Goal: Task Accomplishment & Management: Complete application form

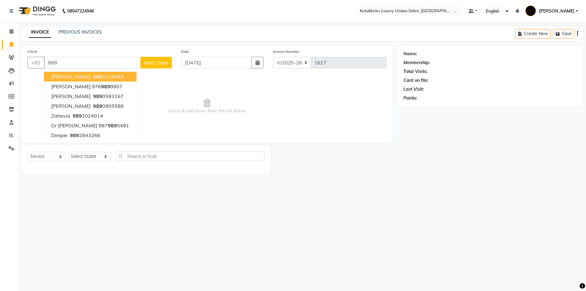
select select "7374"
select select "service"
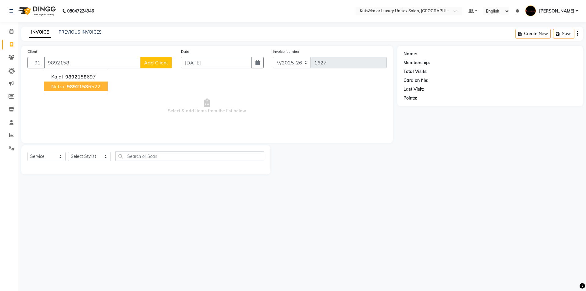
click at [73, 91] on button "Netra 9892158 6522" at bounding box center [76, 87] width 64 height 10
type input "98921586522"
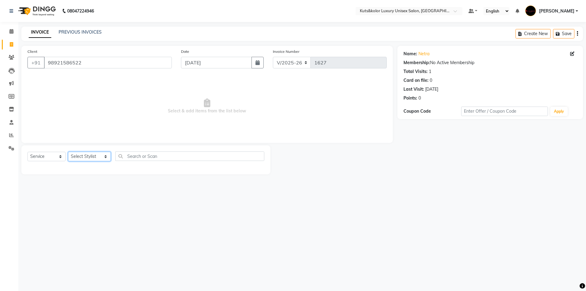
click at [100, 155] on select "Select Stylist aman [PERSON_NAME] beautiction [PERSON_NAME] Jyoti - Btn [PERSON…" at bounding box center [89, 156] width 43 height 9
select select "67688"
click at [68, 152] on select "Select Stylist aman [PERSON_NAME] beautiction [PERSON_NAME] Jyoti - Btn [PERSON…" at bounding box center [89, 156] width 43 height 9
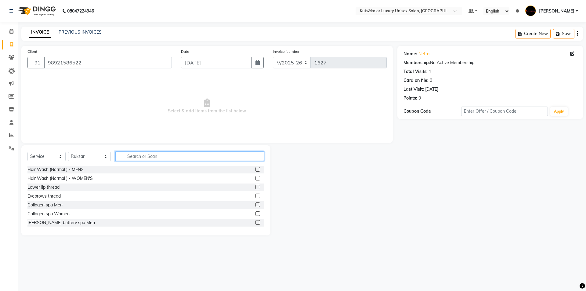
click at [144, 156] on input "text" at bounding box center [189, 155] width 149 height 9
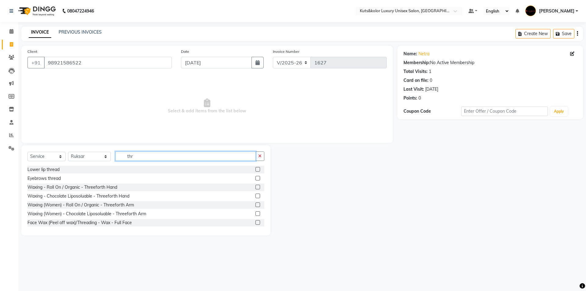
type input "thr"
click at [256, 178] on label at bounding box center [258, 178] width 5 height 5
click at [256, 178] on input "checkbox" at bounding box center [258, 178] width 4 height 4
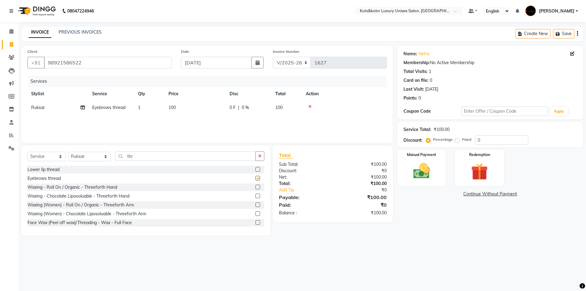
checkbox input "false"
click at [177, 154] on input "thr" at bounding box center [185, 155] width 140 height 9
click at [256, 168] on div at bounding box center [260, 170] width 9 height 8
click at [256, 171] on label at bounding box center [258, 169] width 5 height 5
click at [256, 171] on input "checkbox" at bounding box center [258, 170] width 4 height 4
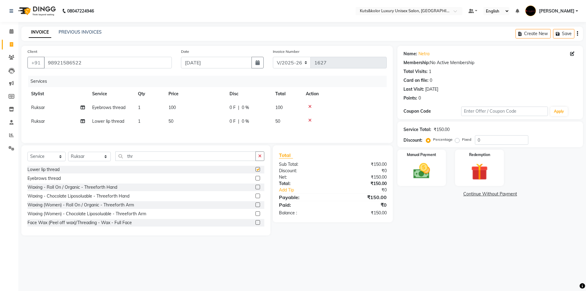
checkbox input "false"
click at [189, 121] on td "50" at bounding box center [195, 122] width 61 height 14
select select "67688"
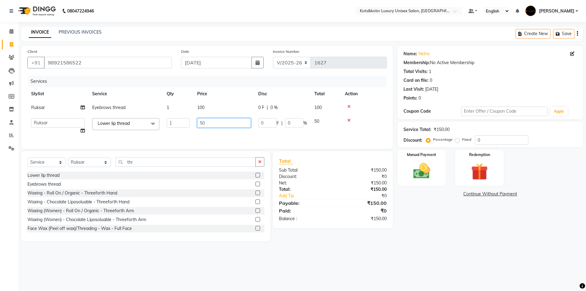
click at [210, 125] on input "50" at bounding box center [224, 122] width 54 height 9
type input "5"
type input "100"
click at [443, 184] on div "Manual Payment" at bounding box center [421, 168] width 51 height 38
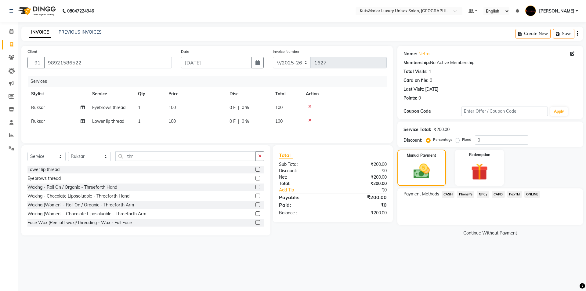
click at [479, 195] on span "GPay" at bounding box center [483, 194] width 13 height 7
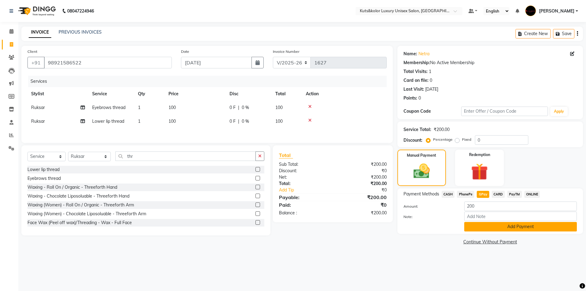
click at [478, 228] on button "Add Payment" at bounding box center [520, 226] width 113 height 9
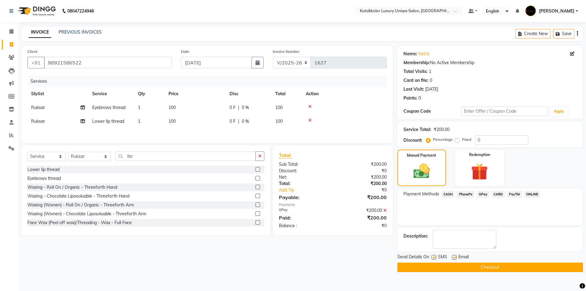
click at [433, 256] on label at bounding box center [434, 257] width 5 height 5
click at [433, 256] on input "checkbox" at bounding box center [434, 258] width 4 height 4
checkbox input "false"
click at [439, 271] on button "Checkout" at bounding box center [491, 267] width 186 height 9
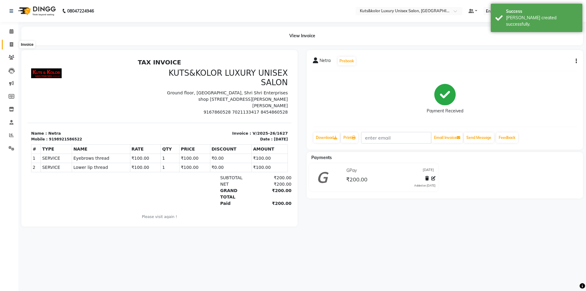
click at [11, 45] on icon at bounding box center [11, 44] width 3 height 5
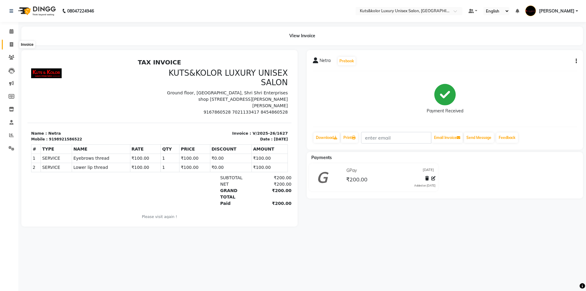
select select "7374"
select select "service"
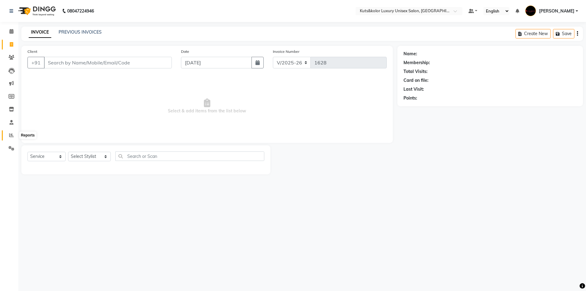
click at [10, 134] on icon at bounding box center [11, 135] width 5 height 5
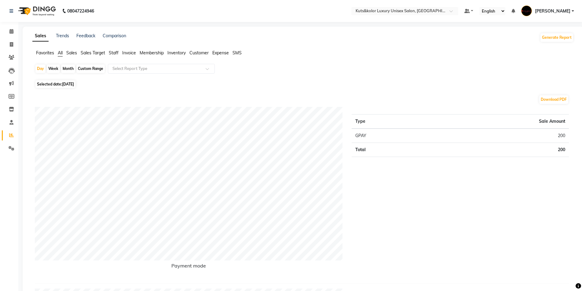
click at [73, 68] on div "Month" at bounding box center [68, 68] width 14 height 9
select select "9"
select select "2025"
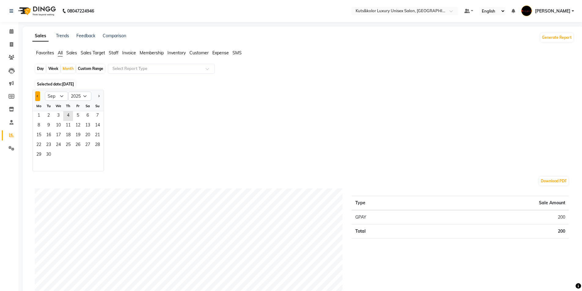
click at [37, 98] on button "Previous month" at bounding box center [37, 96] width 5 height 10
select select "7"
click at [52, 118] on span "1" at bounding box center [49, 116] width 10 height 10
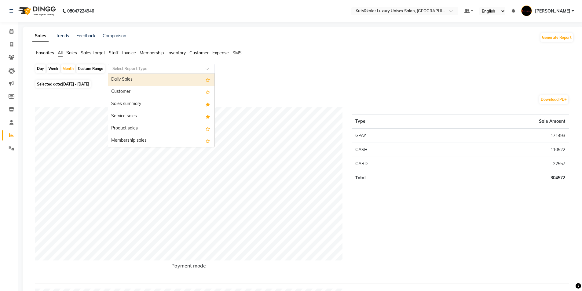
click at [145, 70] on input "text" at bounding box center [155, 69] width 88 height 6
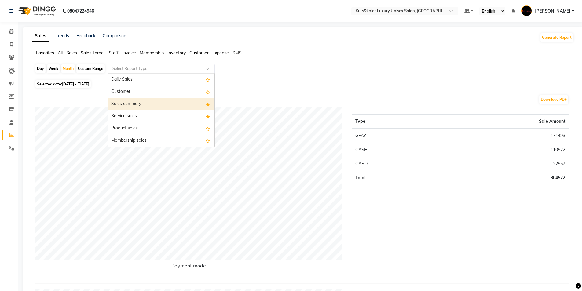
click at [121, 108] on div "Sales summary" at bounding box center [161, 104] width 106 height 12
select select "filtered_report"
select select "csv"
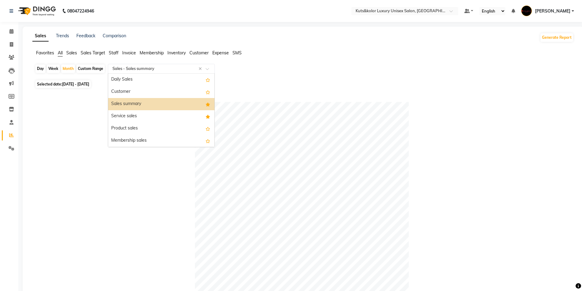
click at [207, 70] on span at bounding box center [209, 70] width 8 height 6
click at [151, 81] on div "Daily Sales" at bounding box center [161, 80] width 106 height 12
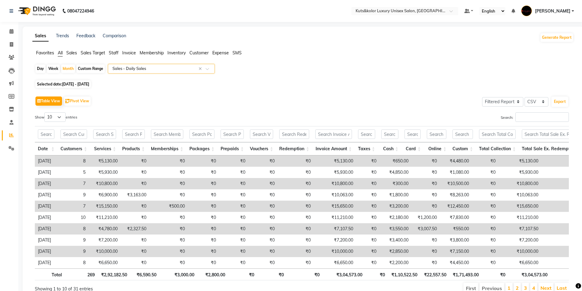
click at [207, 68] on span at bounding box center [209, 70] width 8 height 6
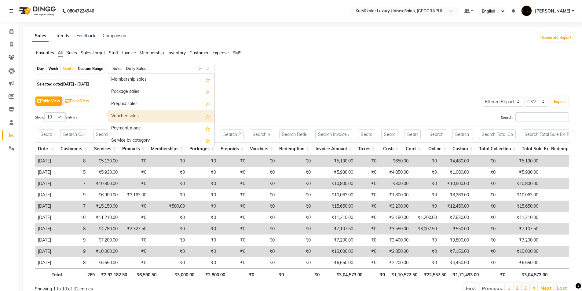
scroll to position [92, 0]
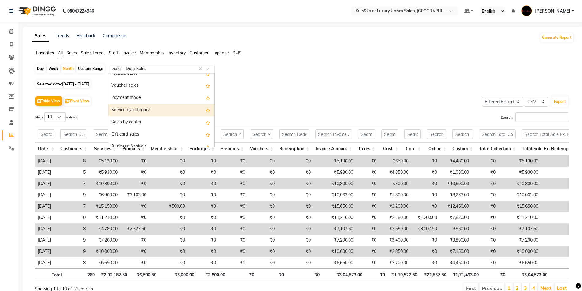
click at [174, 113] on div "Service by category" at bounding box center [161, 110] width 106 height 12
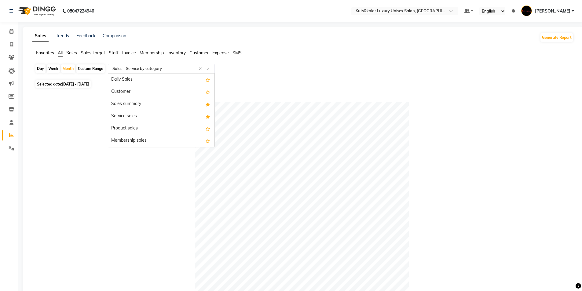
scroll to position [122, 0]
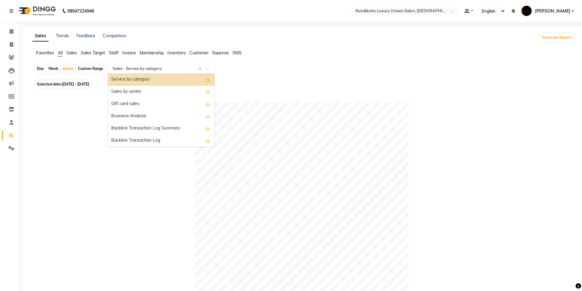
click at [209, 69] on span at bounding box center [209, 70] width 8 height 6
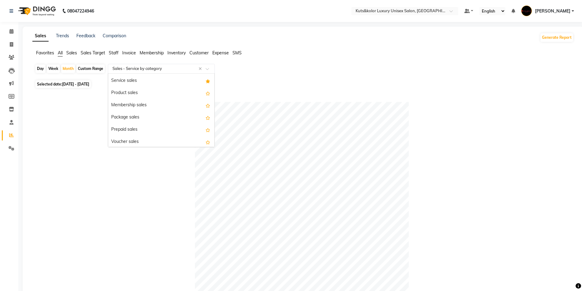
scroll to position [0, 0]
click at [200, 110] on div "Service sales" at bounding box center [161, 116] width 106 height 12
click at [210, 70] on span at bounding box center [209, 70] width 8 height 6
click at [159, 136] on div "Service by category" at bounding box center [161, 141] width 106 height 12
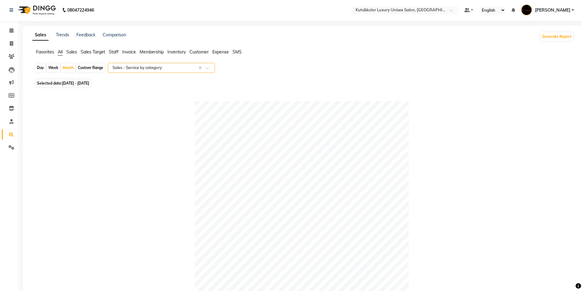
scroll to position [0, 0]
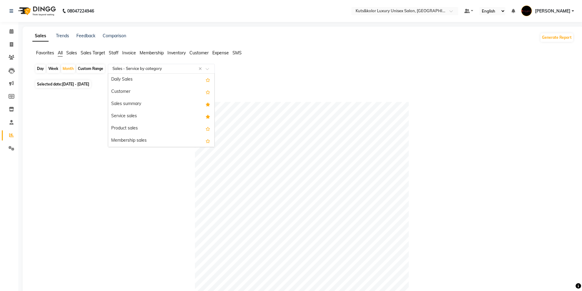
click at [208, 68] on span at bounding box center [209, 70] width 8 height 6
click at [178, 115] on div "Service sales" at bounding box center [161, 116] width 106 height 12
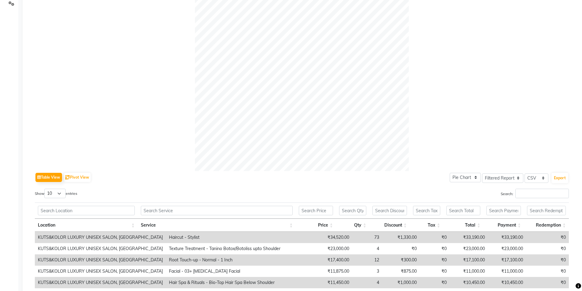
scroll to position [153, 0]
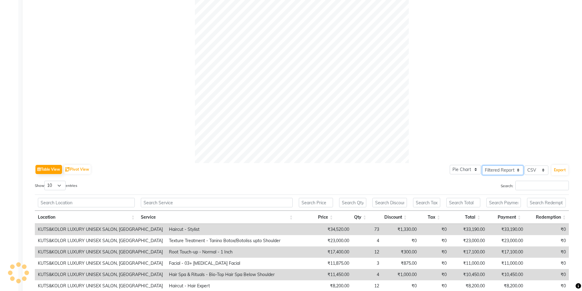
click at [519, 170] on select "Select Full Report Filtered Report" at bounding box center [502, 169] width 41 height 9
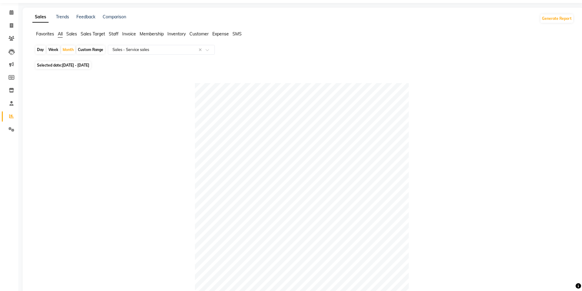
scroll to position [0, 0]
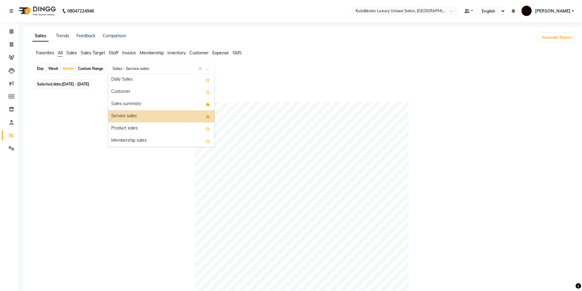
click at [208, 68] on span at bounding box center [209, 70] width 8 height 6
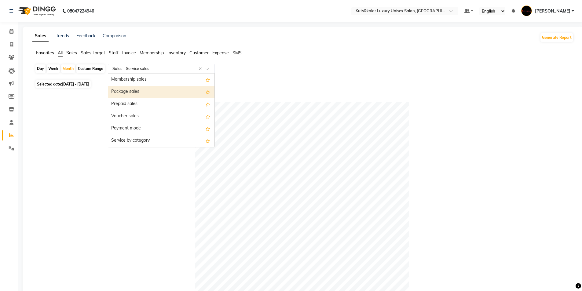
scroll to position [92, 0]
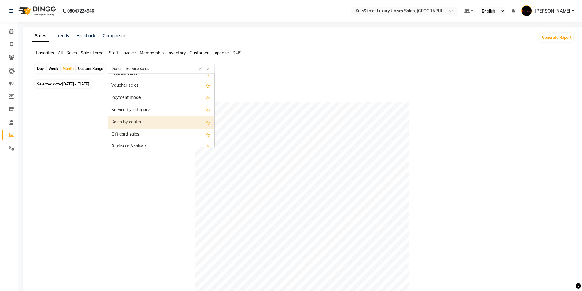
click at [176, 120] on div "Sales by center" at bounding box center [161, 122] width 106 height 12
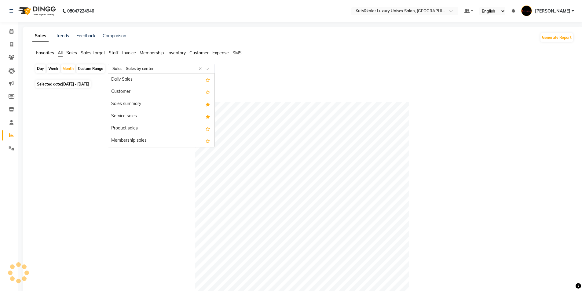
scroll to position [134, 0]
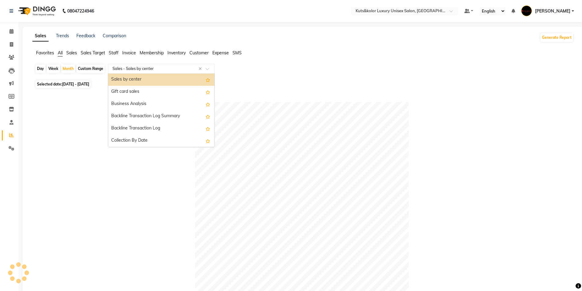
click at [209, 71] on span at bounding box center [209, 70] width 8 height 6
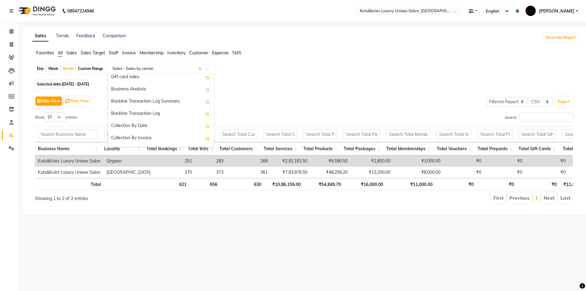
scroll to position [161, 0]
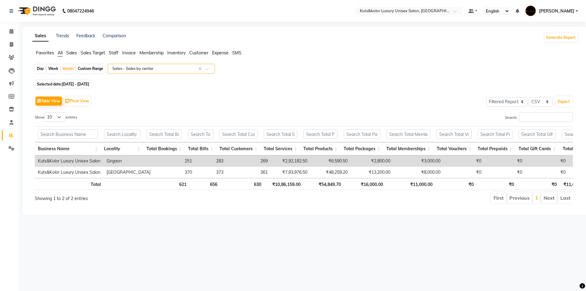
click at [206, 68] on span at bounding box center [209, 70] width 8 height 6
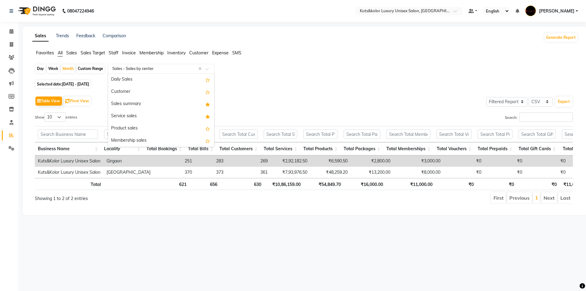
scroll to position [134, 0]
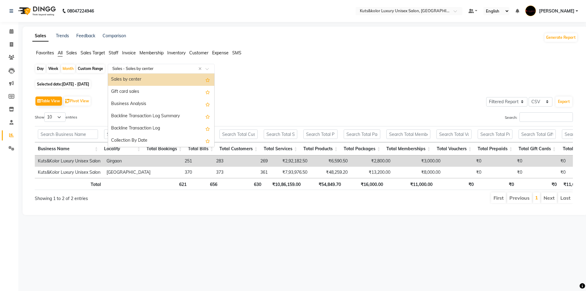
click at [206, 67] on div at bounding box center [161, 69] width 106 height 6
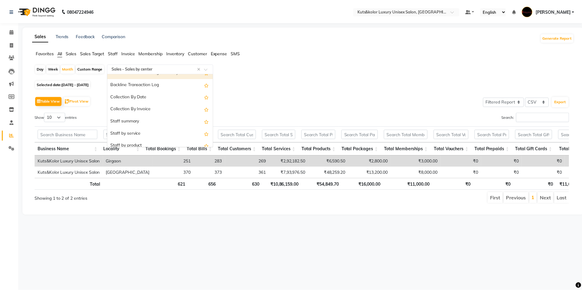
scroll to position [195, 0]
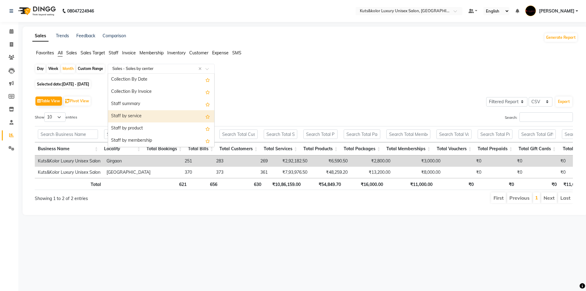
click at [181, 111] on div "Staff by service" at bounding box center [161, 116] width 106 height 12
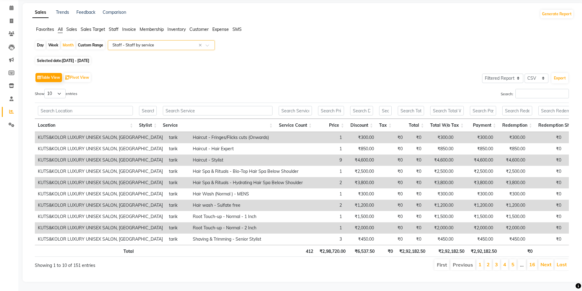
scroll to position [33, 0]
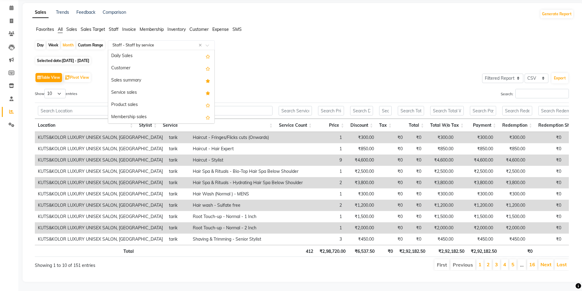
click at [207, 44] on span at bounding box center [209, 47] width 8 height 6
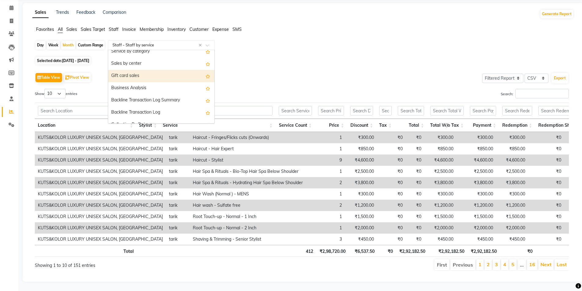
scroll to position [114, 0]
click at [152, 70] on div "Sales by center" at bounding box center [161, 76] width 106 height 12
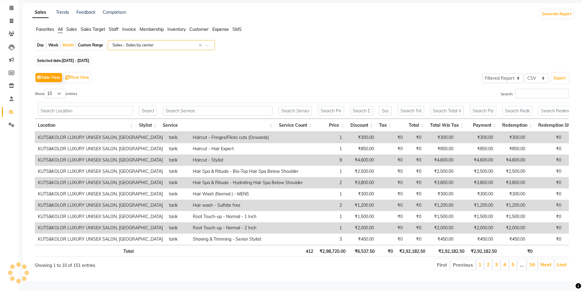
click at [143, 42] on input "text" at bounding box center [155, 45] width 88 height 6
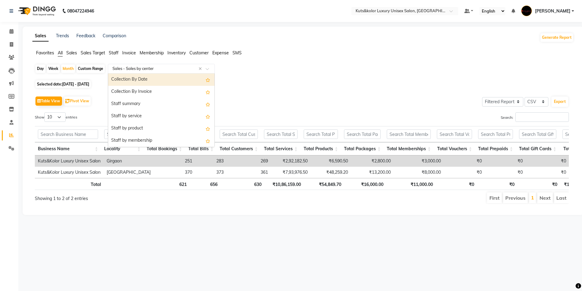
scroll to position [0, 0]
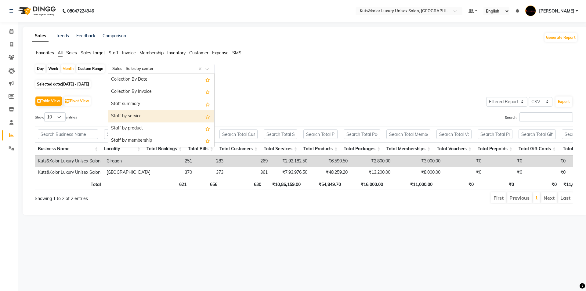
click at [156, 118] on div "Staff by service" at bounding box center [161, 116] width 106 height 12
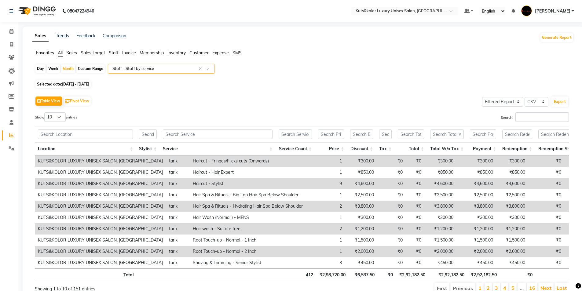
scroll to position [33, 0]
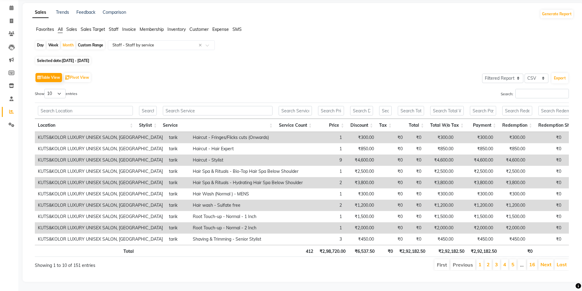
click at [157, 119] on th "Stylist" at bounding box center [148, 125] width 24 height 13
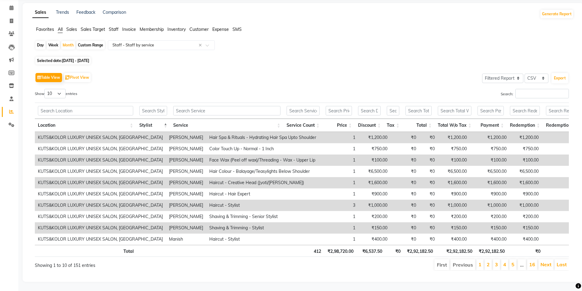
click at [166, 119] on th "Stylist" at bounding box center [153, 125] width 34 height 13
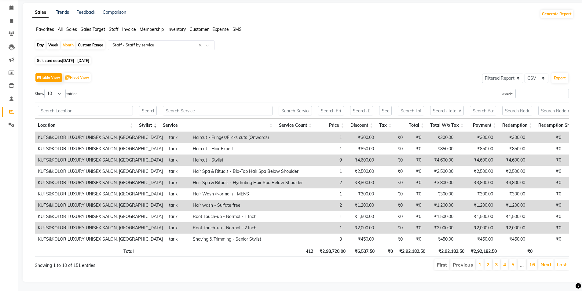
click at [155, 119] on th "Stylist" at bounding box center [148, 125] width 24 height 13
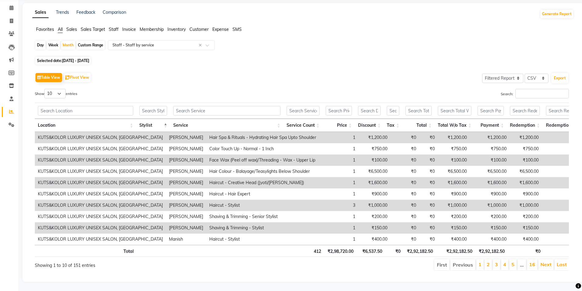
click at [200, 66] on div "Table View Pivot View Select Full Report Filtered Report Select CSV PDF Export …" at bounding box center [301, 170] width 543 height 209
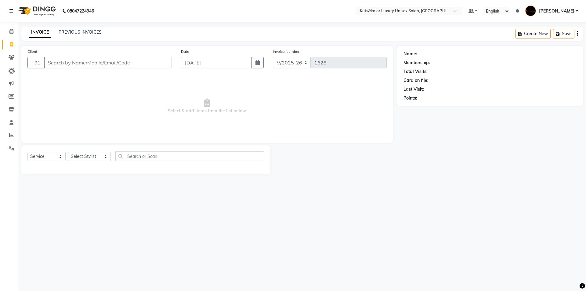
select select "7374"
select select "service"
click at [58, 63] on input "Client" at bounding box center [108, 63] width 128 height 12
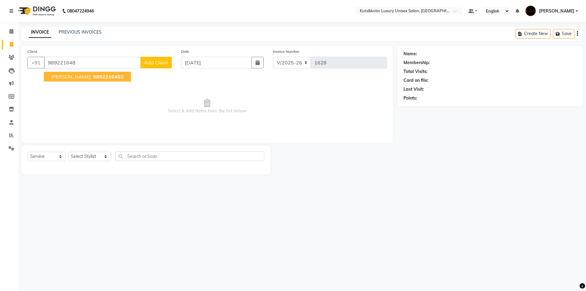
click at [93, 76] on span "989221648" at bounding box center [106, 77] width 27 height 6
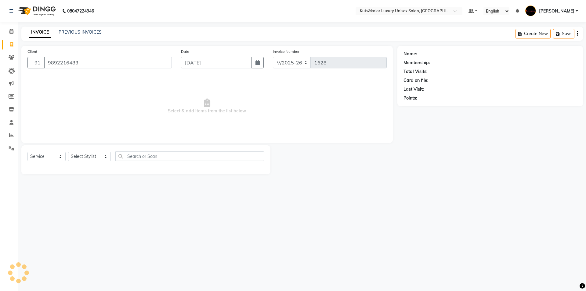
type input "9892216483"
click at [101, 156] on select "Select Stylist aman [PERSON_NAME] beautiction [PERSON_NAME] Jyoti - Btn [PERSON…" at bounding box center [89, 156] width 43 height 9
select select "67688"
click at [68, 152] on select "Select Stylist aman [PERSON_NAME] beautiction [PERSON_NAME] Jyoti - Btn [PERSON…" at bounding box center [89, 156] width 43 height 9
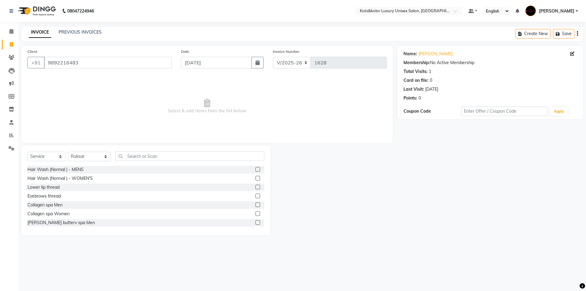
click at [158, 153] on div "Select Service Product Membership Package Voucher Prepaid Gift Card Select Styl…" at bounding box center [145, 190] width 249 height 90
click at [158, 153] on input "text" at bounding box center [189, 155] width 149 height 9
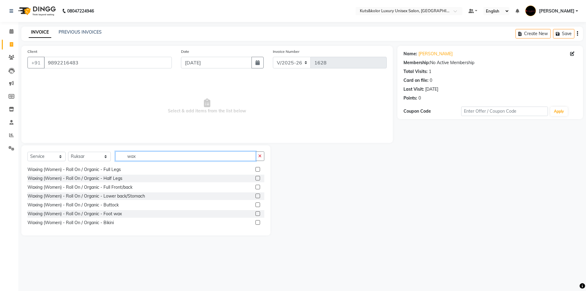
scroll to position [176, 0]
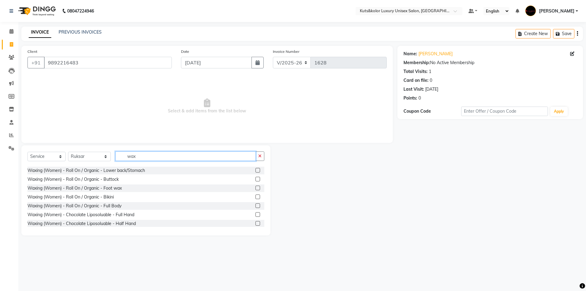
type input "wax"
click at [256, 224] on label at bounding box center [258, 223] width 5 height 5
click at [256, 224] on input "checkbox" at bounding box center [258, 224] width 4 height 4
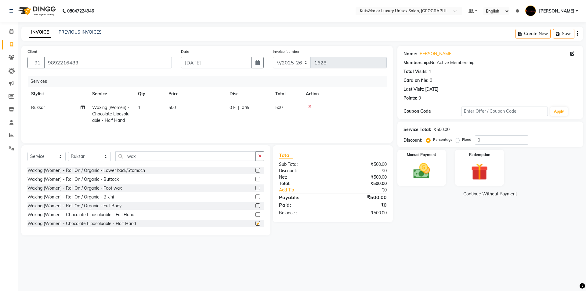
checkbox input "false"
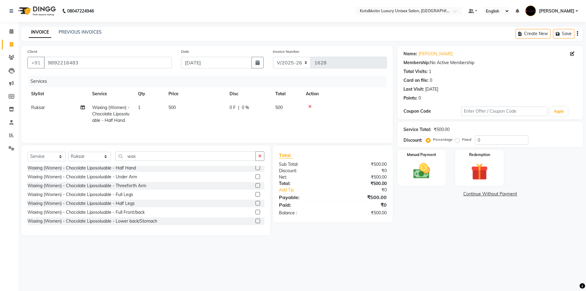
scroll to position [234, 0]
click at [256, 201] on label at bounding box center [258, 201] width 5 height 5
click at [256, 201] on input "checkbox" at bounding box center [258, 201] width 4 height 4
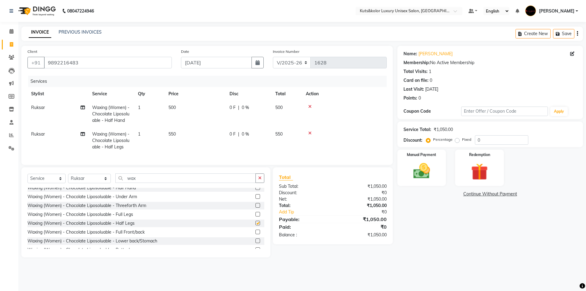
checkbox input "false"
click at [189, 107] on td "500" at bounding box center [195, 114] width 61 height 27
select select "67688"
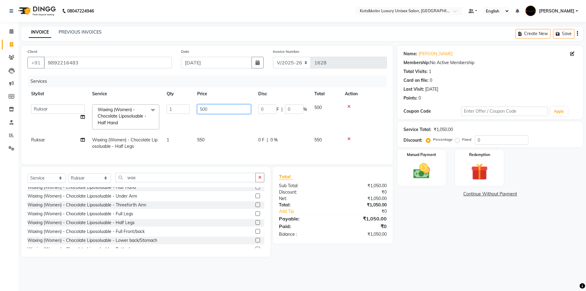
click at [212, 110] on input "500" at bounding box center [224, 108] width 54 height 9
type input "5"
type input "400"
click at [214, 134] on td "550" at bounding box center [224, 143] width 61 height 20
select select "67688"
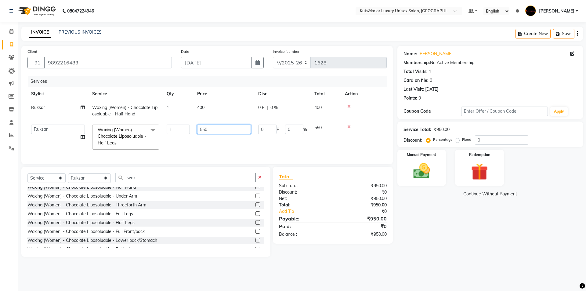
click at [222, 132] on input "550" at bounding box center [224, 129] width 54 height 9
type input "5"
type input "400"
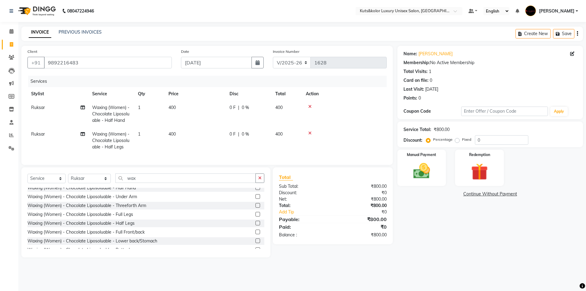
click at [231, 140] on tr "Ruksar Waxing (Women) - Chocolate Liposoluable - Half Legs 1 400 0 F | 0 % 400" at bounding box center [206, 140] width 359 height 27
click at [418, 167] on img at bounding box center [422, 171] width 28 height 20
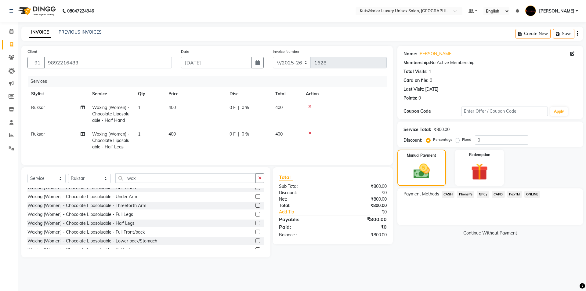
click at [499, 195] on span "CARD" at bounding box center [498, 194] width 13 height 7
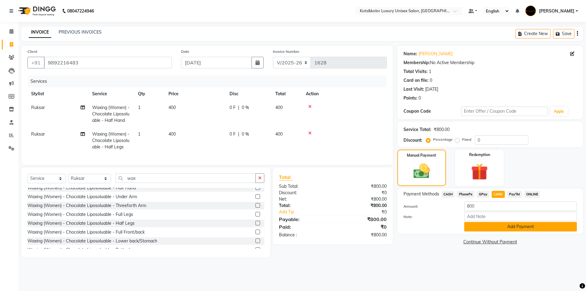
click at [483, 226] on button "Add Payment" at bounding box center [520, 226] width 113 height 9
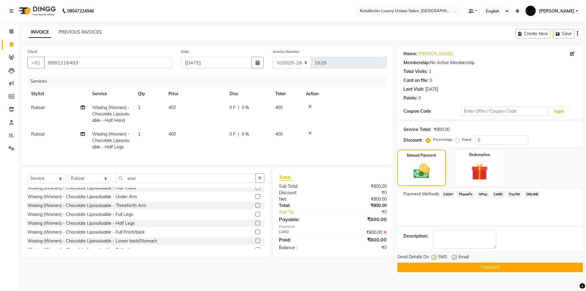
click at [433, 256] on label at bounding box center [434, 257] width 5 height 5
click at [433, 256] on input "checkbox" at bounding box center [434, 258] width 4 height 4
checkbox input "false"
click at [427, 267] on button "Checkout" at bounding box center [491, 267] width 186 height 9
